Goal: Book appointment/travel/reservation

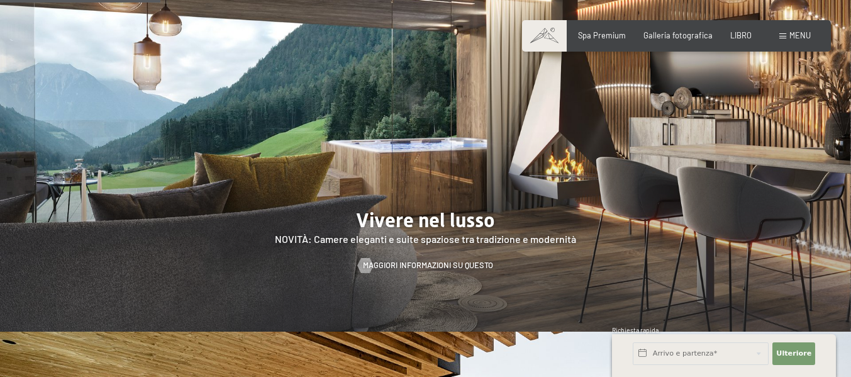
scroll to position [1057, 0]
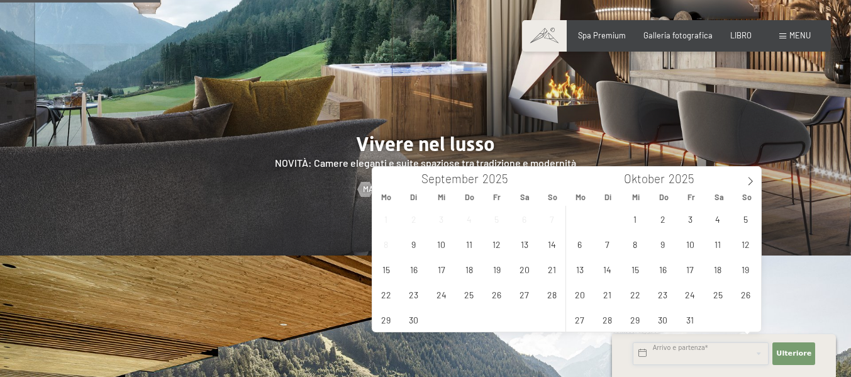
click at [653, 352] on input "text" at bounding box center [701, 353] width 136 height 23
click at [488, 271] on span "19" at bounding box center [497, 269] width 25 height 25
click at [553, 272] on span "21" at bounding box center [552, 269] width 25 height 25
type input "Fr. 19.09.2025 - So. 21.09.2025"
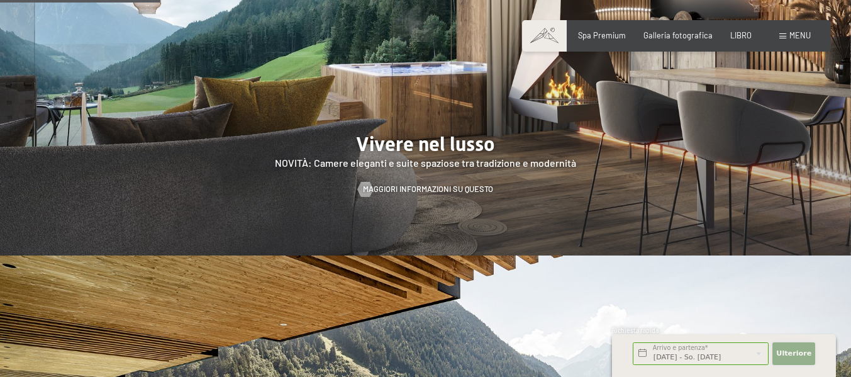
click at [791, 349] on font "Ulteriore" at bounding box center [794, 353] width 35 height 8
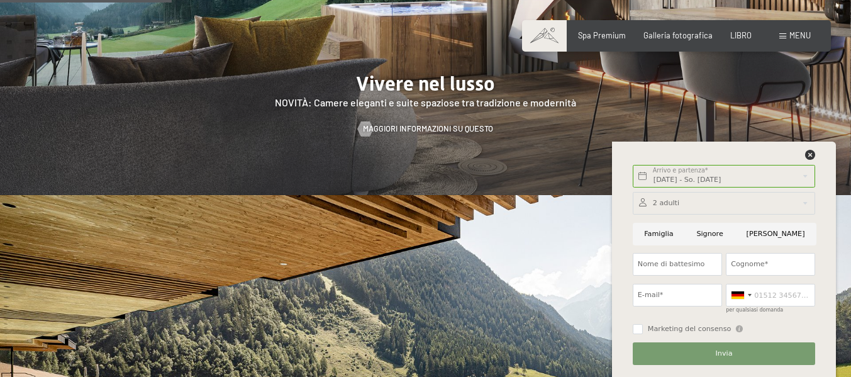
scroll to position [1133, 0]
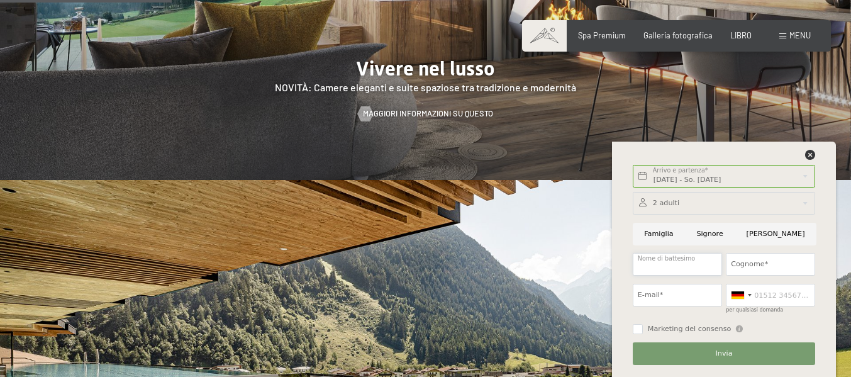
click at [659, 266] on input "Nome di battesimo" at bounding box center [677, 264] width 89 height 23
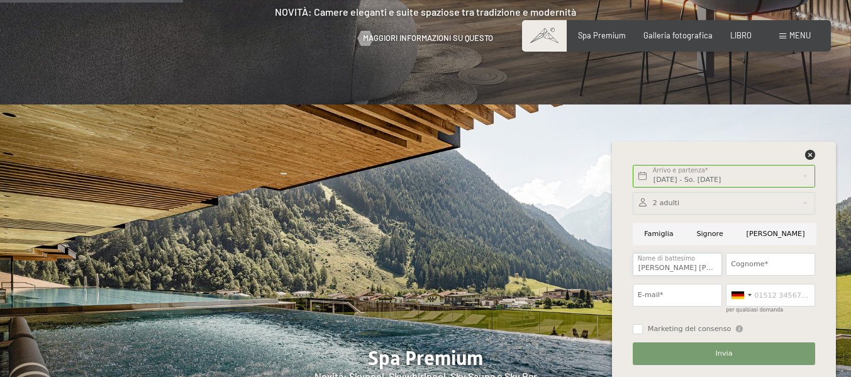
type input "Poerio Bertagna"
click at [716, 351] on font "Invia" at bounding box center [724, 353] width 17 height 8
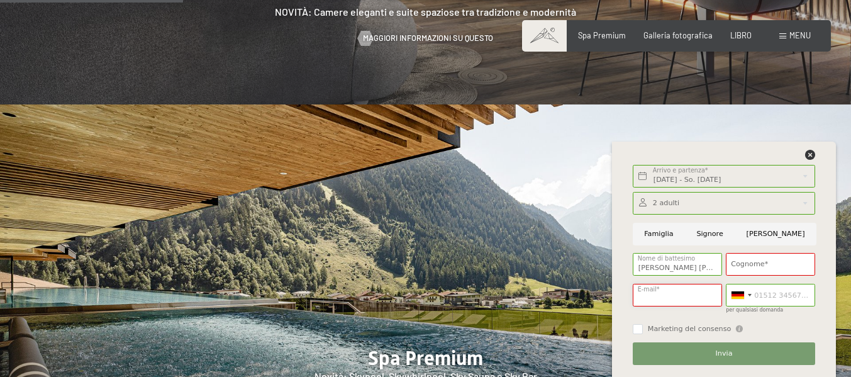
click at [692, 295] on input "E-mail*" at bounding box center [677, 295] width 89 height 23
type input "poerio.bertagna@gmail.com"
click at [743, 258] on input "Cognome*" at bounding box center [770, 264] width 89 height 23
type input "Bertagna"
click at [716, 351] on font "Invia" at bounding box center [724, 353] width 17 height 8
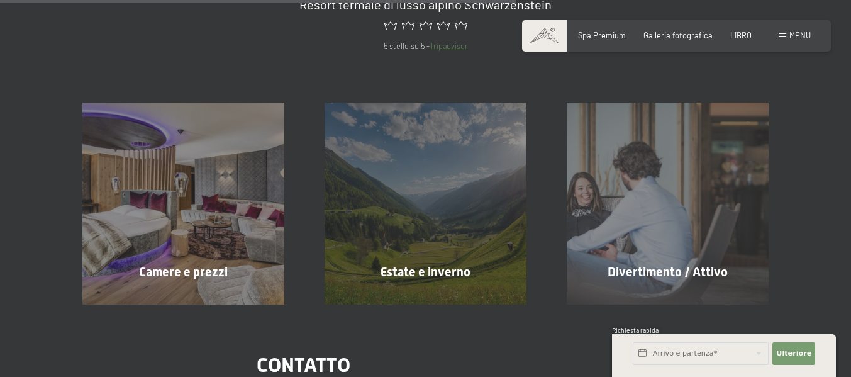
scroll to position [831, 0]
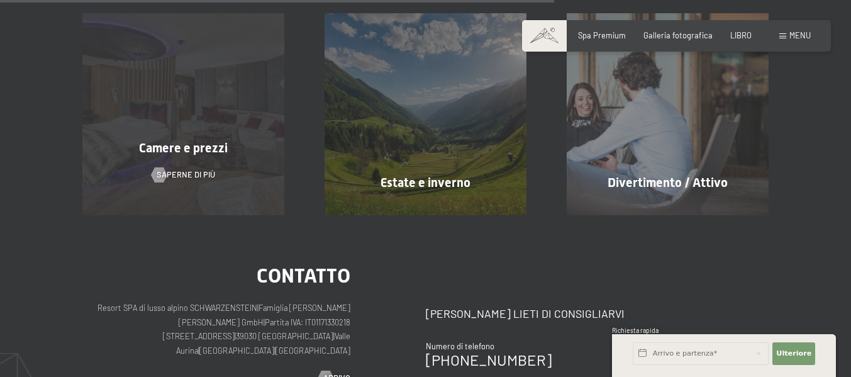
click at [176, 155] on font "Camere e prezzi" at bounding box center [183, 147] width 89 height 15
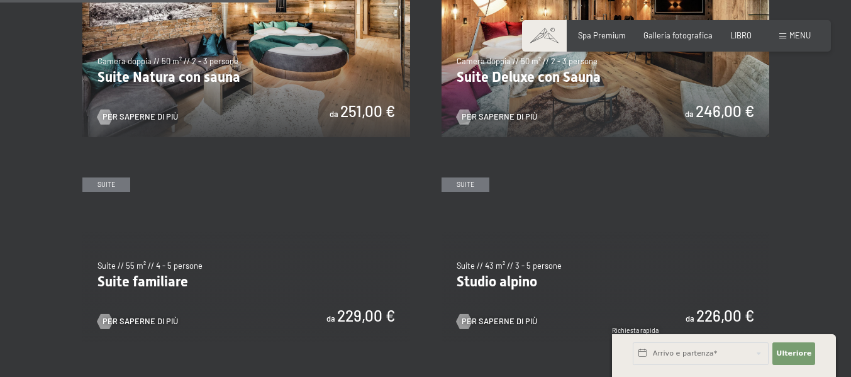
scroll to position [1133, 0]
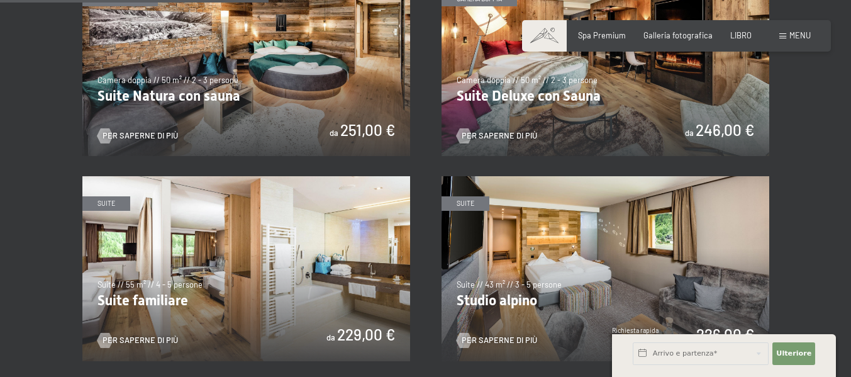
click at [570, 156] on img at bounding box center [606, 64] width 328 height 184
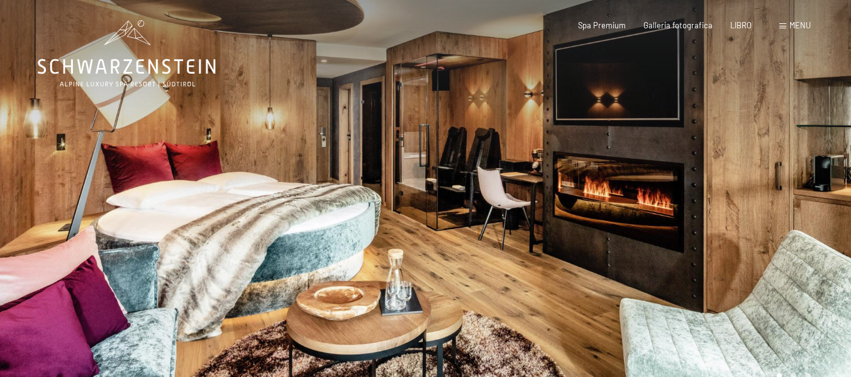
click at [818, 191] on div at bounding box center [639, 204] width 426 height 409
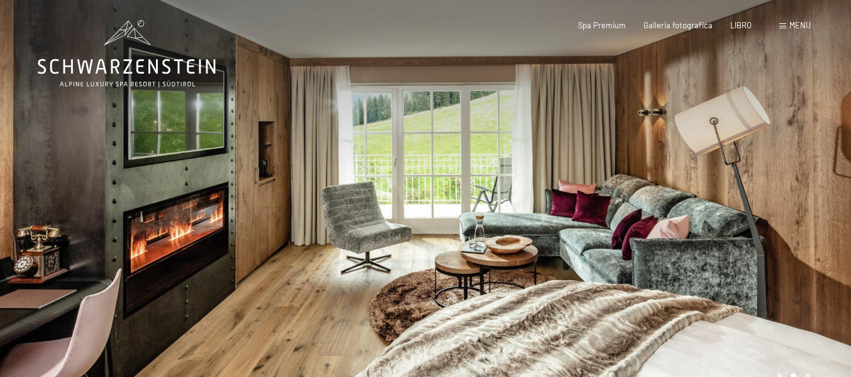
click at [21, 181] on div at bounding box center [213, 204] width 426 height 409
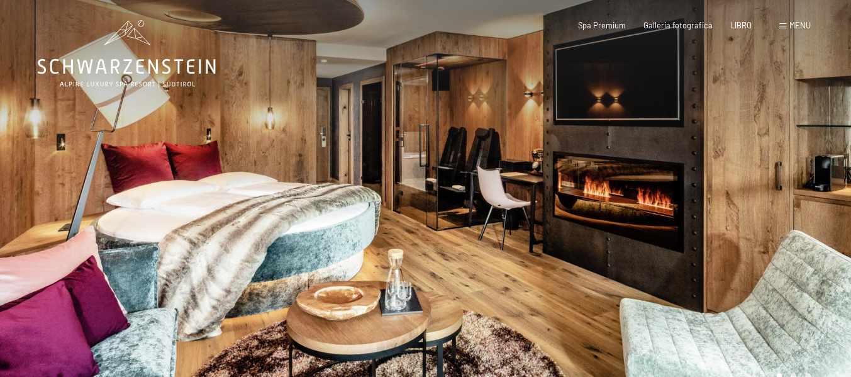
click at [368, 132] on div at bounding box center [213, 204] width 426 height 409
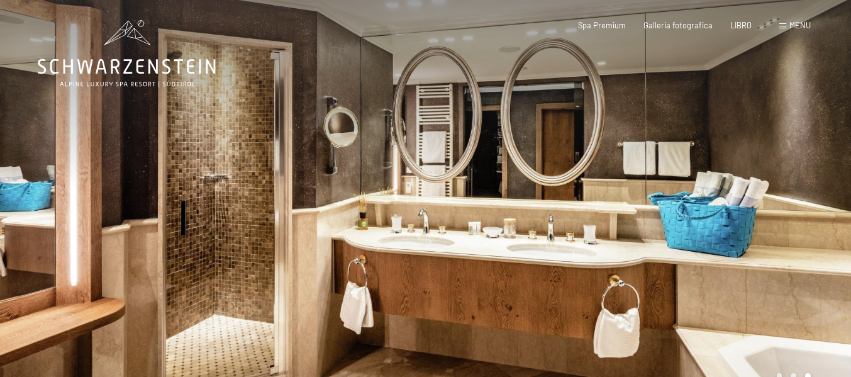
click at [368, 131] on div at bounding box center [213, 204] width 426 height 409
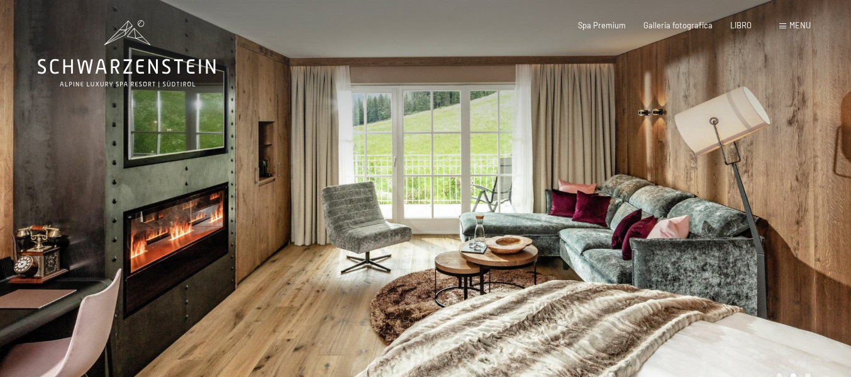
click at [368, 131] on div at bounding box center [213, 204] width 426 height 409
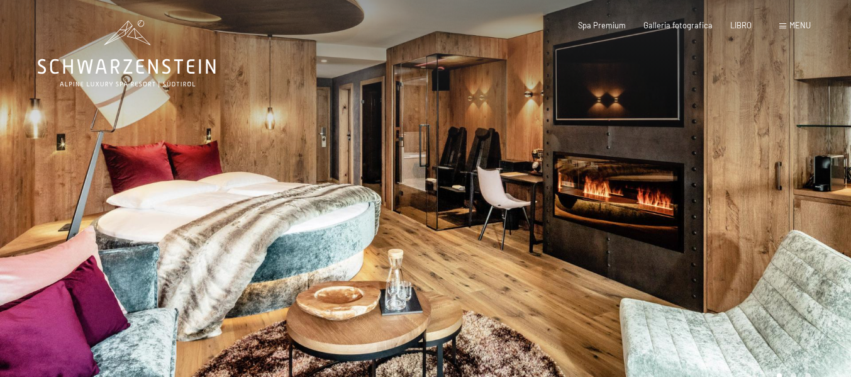
click at [368, 131] on div at bounding box center [213, 204] width 426 height 409
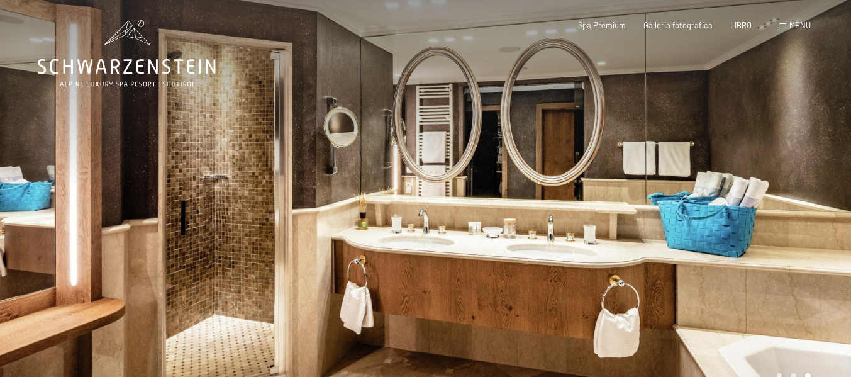
click at [368, 131] on div at bounding box center [213, 204] width 426 height 409
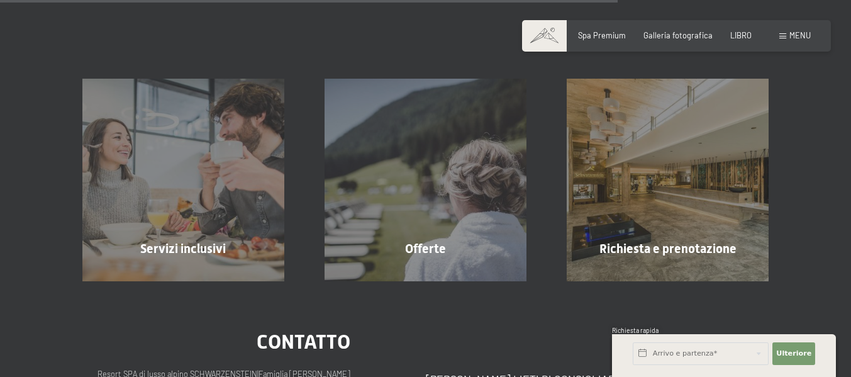
scroll to position [1208, 0]
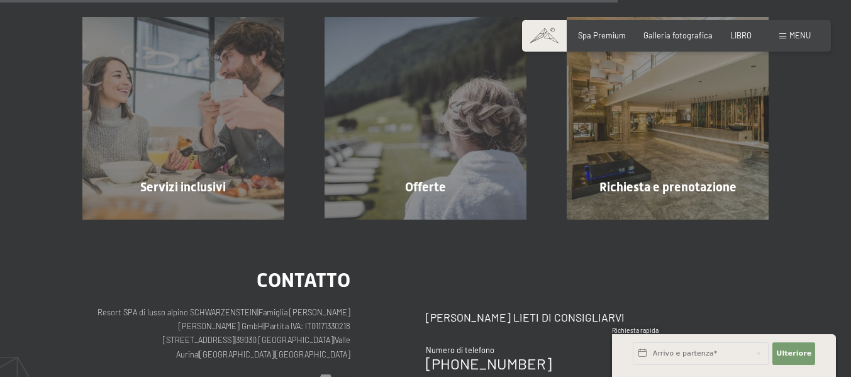
click at [494, 137] on div "Offerte Saperne di più" at bounding box center [426, 118] width 242 height 202
